Goal: Task Accomplishment & Management: Complete application form

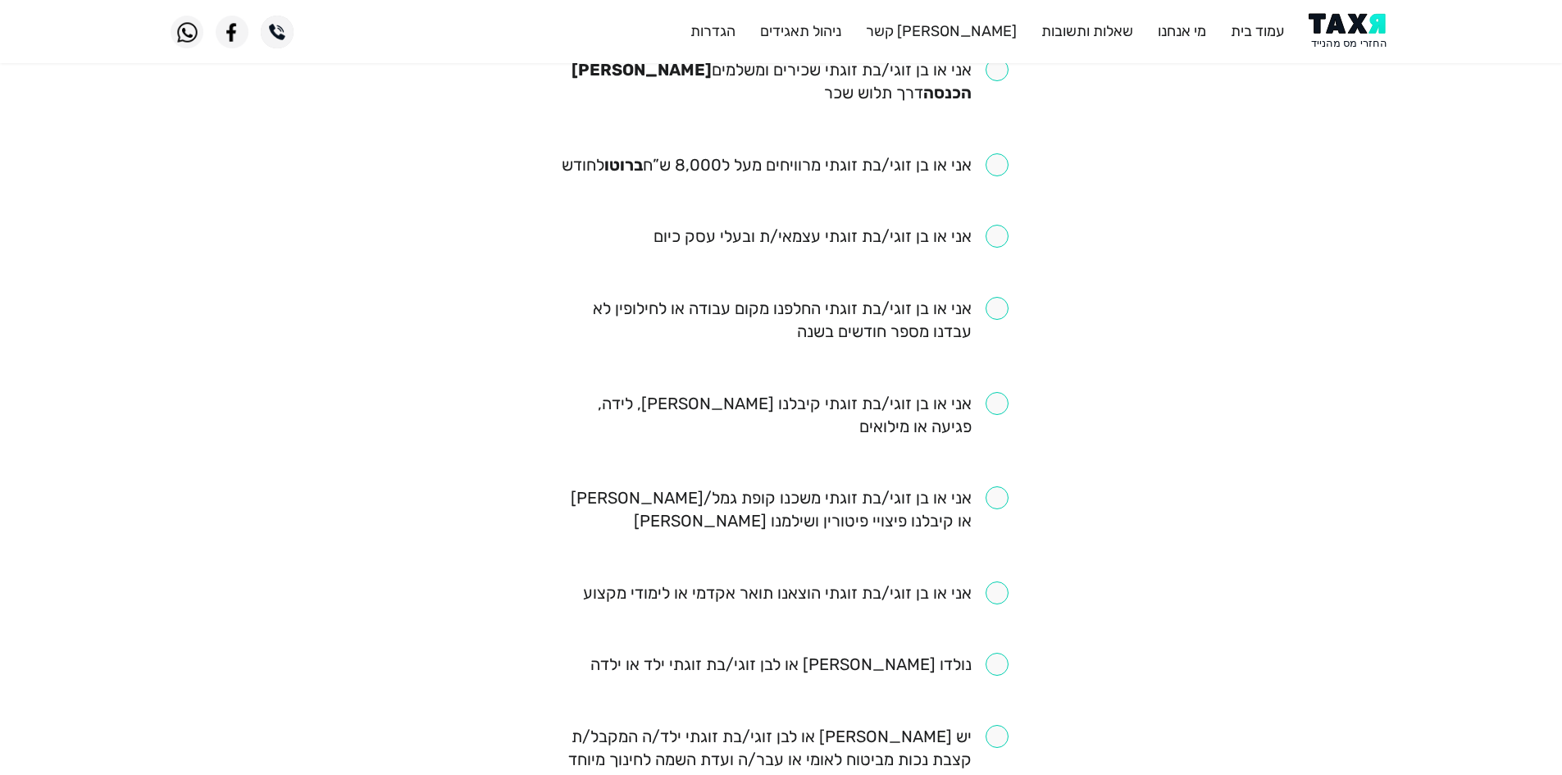
click at [947, 512] on input "checkbox" at bounding box center [781, 509] width 454 height 46
checkbox input "true"
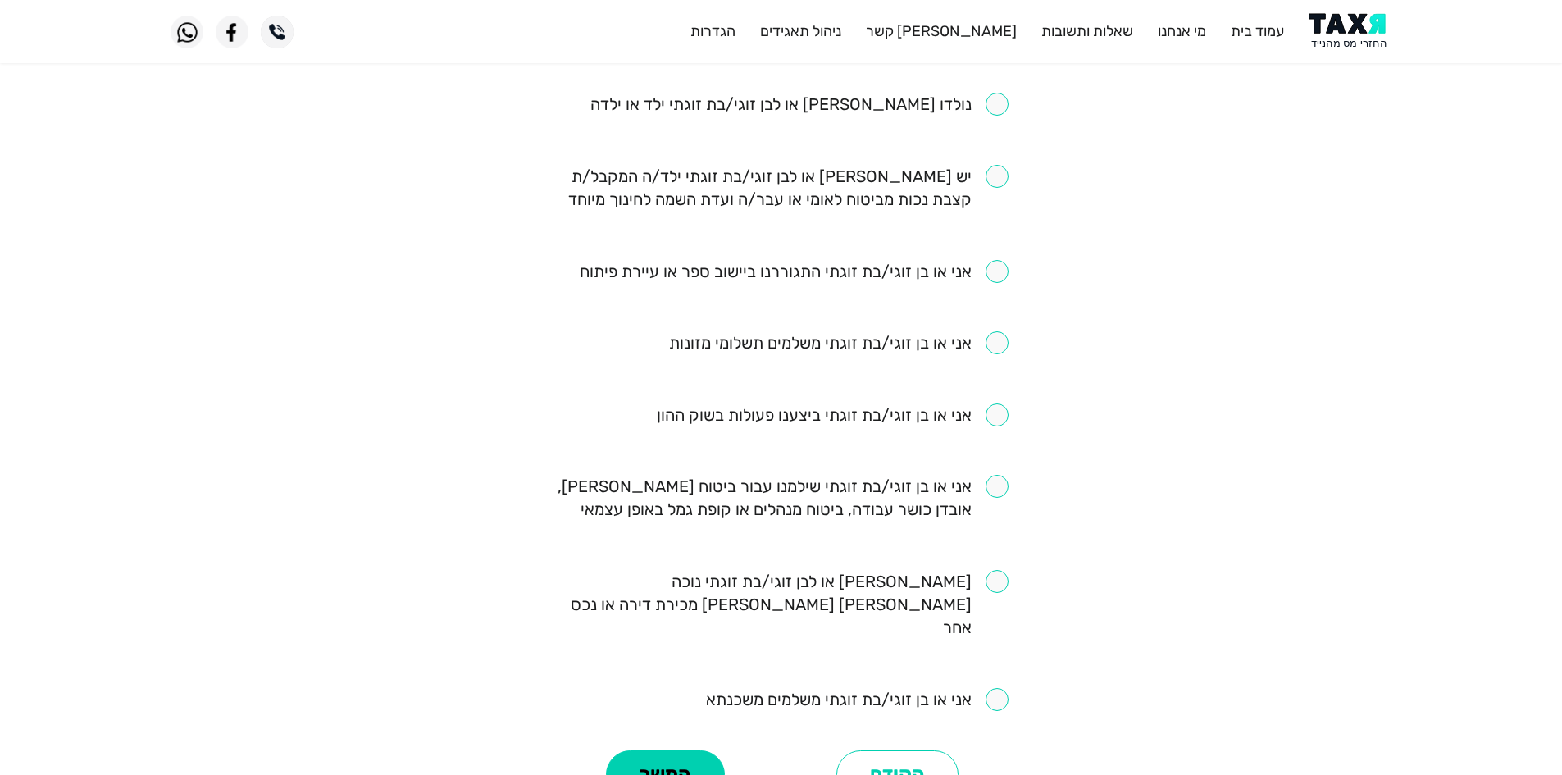
scroll to position [978, 0]
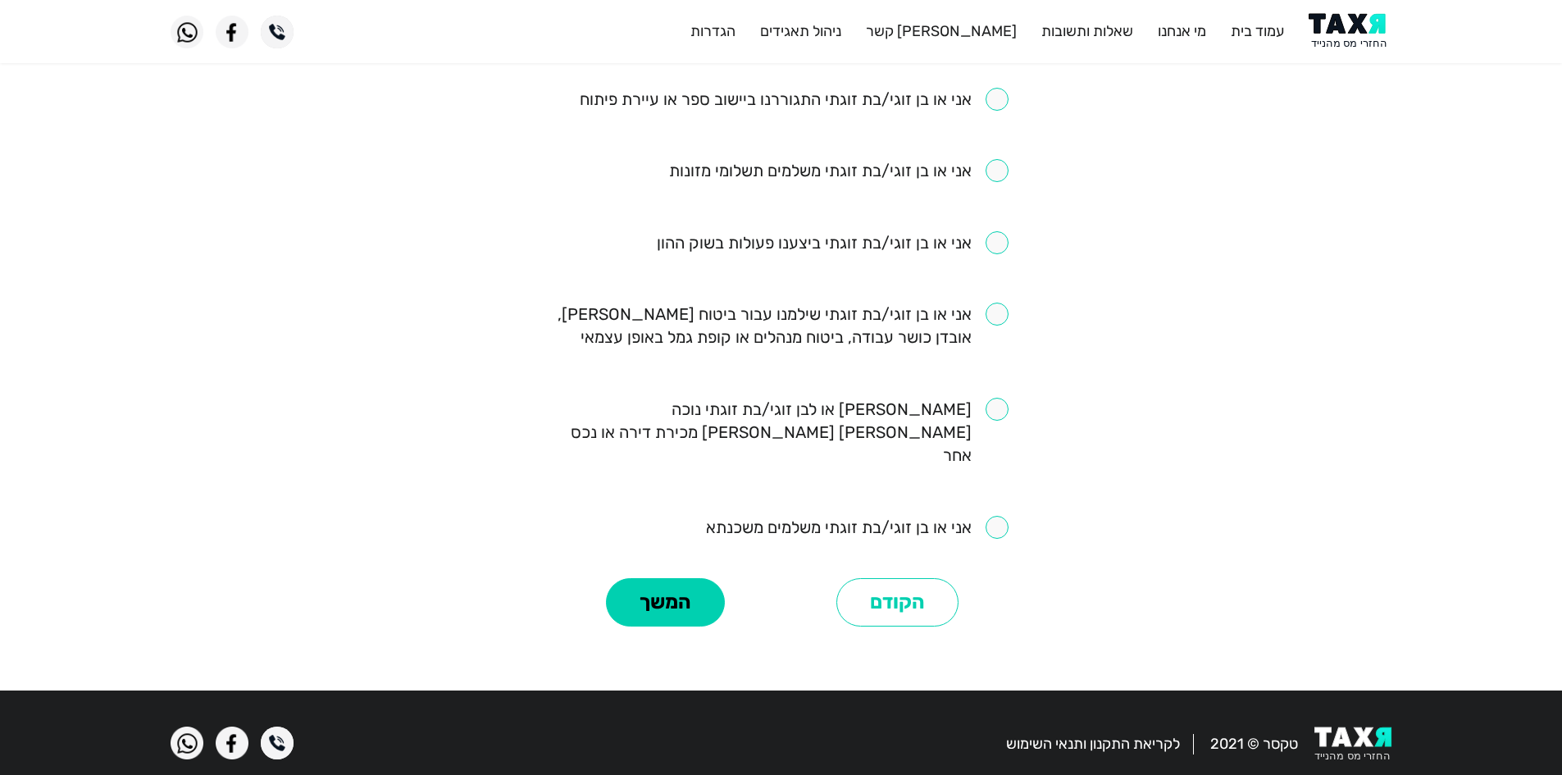
click at [889, 516] on input "checkbox" at bounding box center [857, 527] width 302 height 23
checkbox input "true"
click at [968, 337] on input "checkbox" at bounding box center [781, 325] width 454 height 46
checkbox input "true"
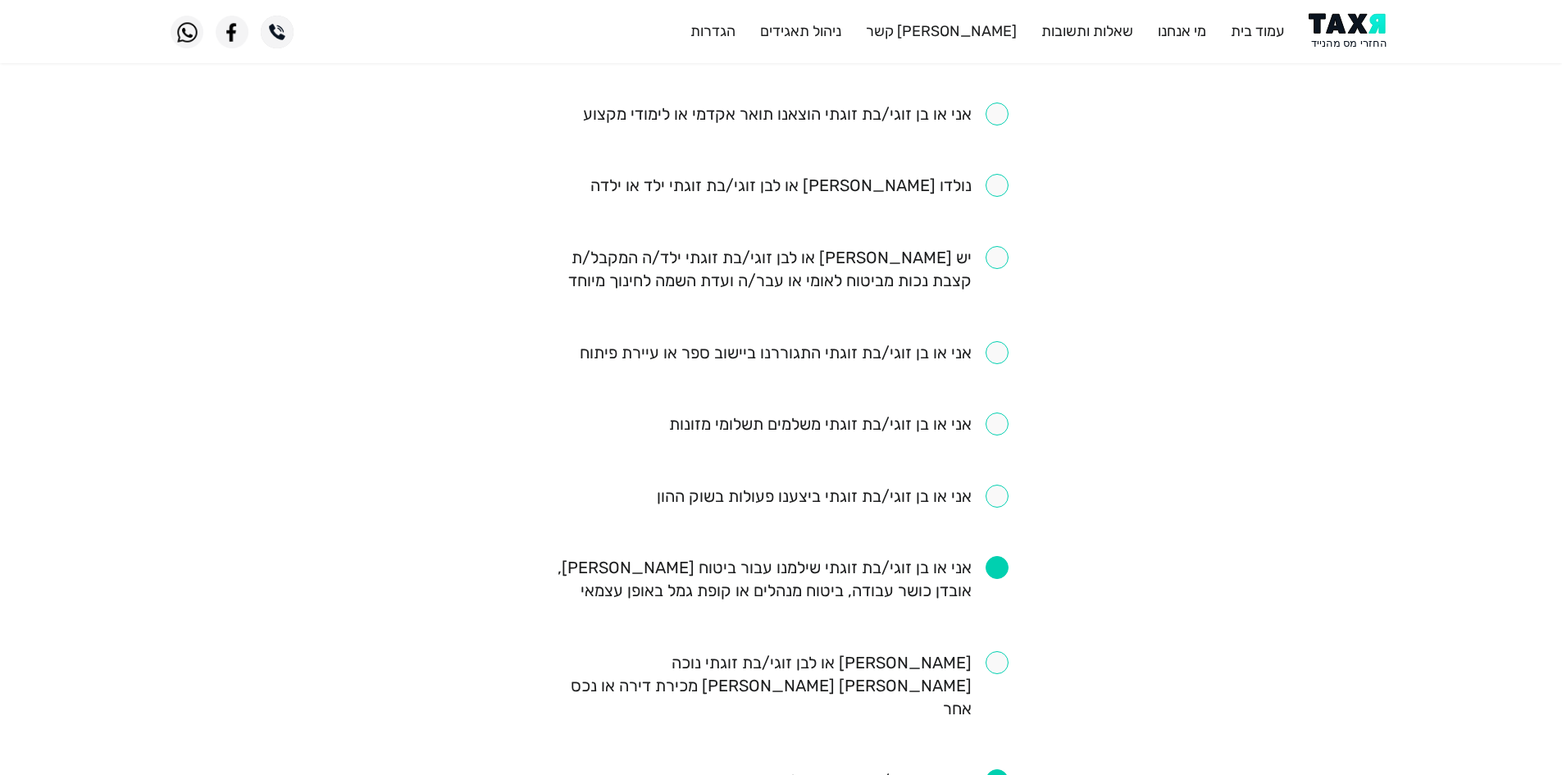
scroll to position [814, 0]
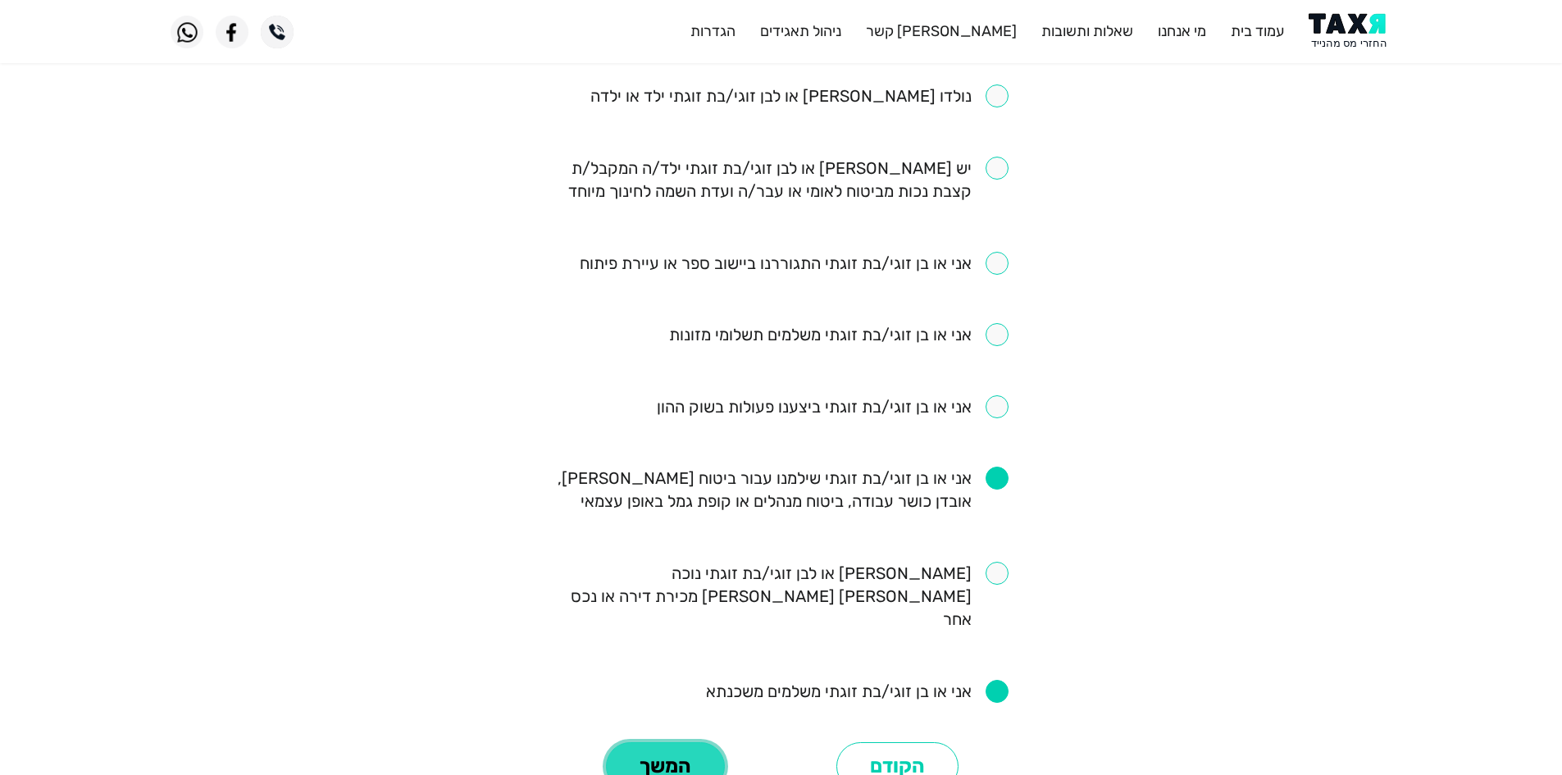
click at [659, 742] on button "המשך" at bounding box center [665, 766] width 119 height 49
